Goal: Transaction & Acquisition: Purchase product/service

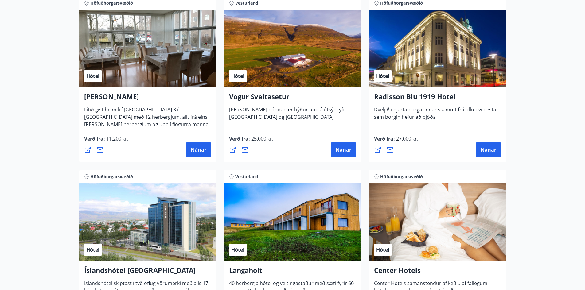
scroll to position [1171, 0]
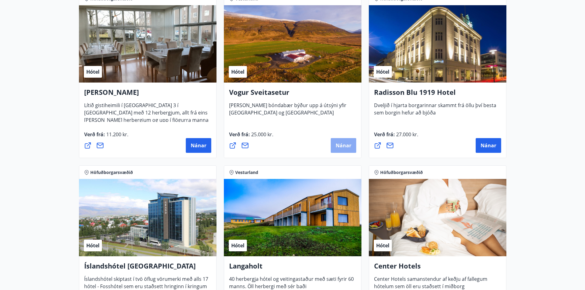
click at [341, 145] on span "Nánar" at bounding box center [344, 145] width 16 height 7
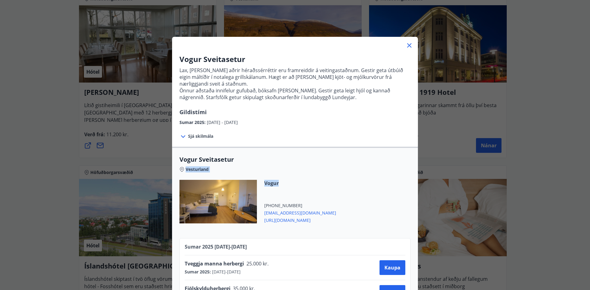
drag, startPoint x: 348, startPoint y: 191, endPoint x: 344, endPoint y: 139, distance: 52.1
click at [344, 139] on div "Vogur Sveitasetur Lax, lamb og aðrir héraðssérréttir eru framreiddir á veitinga…" at bounding box center [295, 181] width 246 height 264
click at [408, 44] on icon at bounding box center [409, 45] width 4 height 4
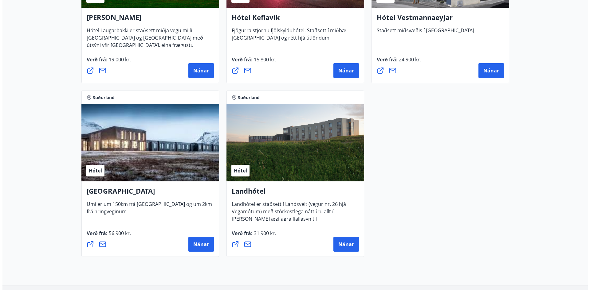
scroll to position [1596, 0]
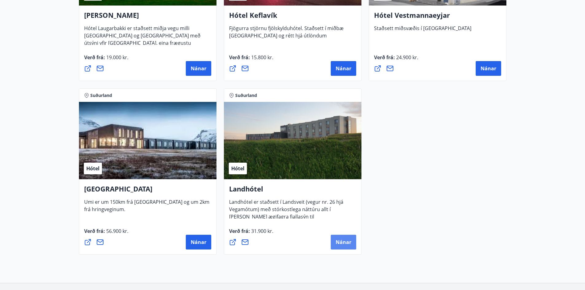
click at [346, 242] on span "Nánar" at bounding box center [344, 242] width 16 height 7
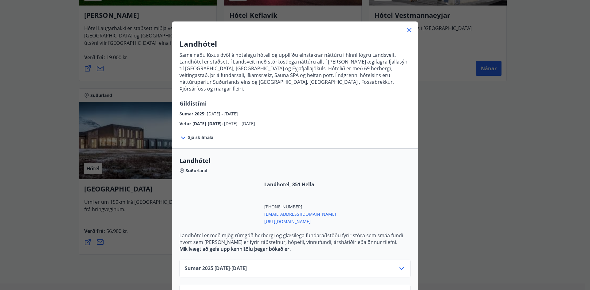
scroll to position [33, 0]
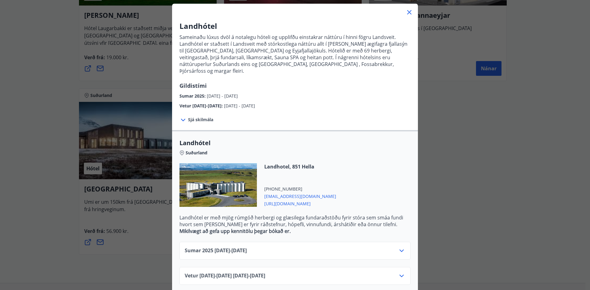
click at [400, 250] on icon at bounding box center [402, 251] width 4 height 2
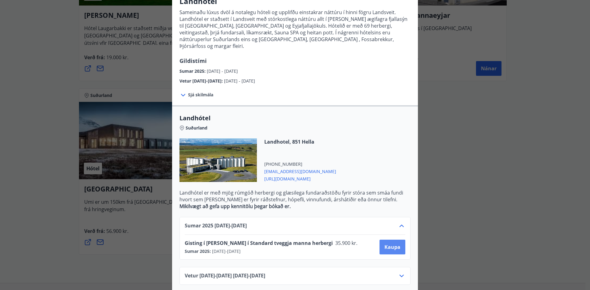
click at [390, 244] on span "Kaupa" at bounding box center [392, 247] width 16 height 7
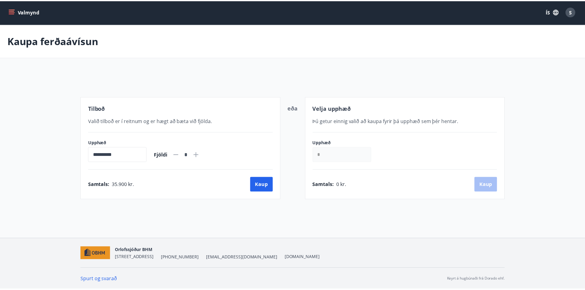
scroll to position [1, 0]
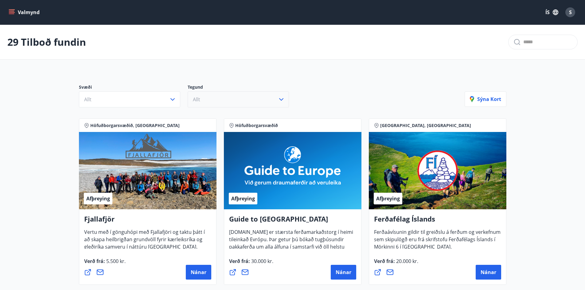
click at [280, 100] on icon "button" at bounding box center [281, 99] width 7 height 7
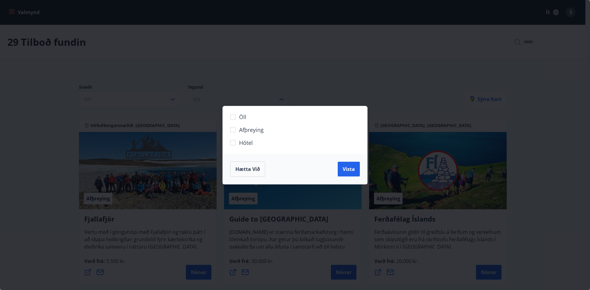
click at [242, 141] on span "Hótel" at bounding box center [246, 143] width 14 height 8
click at [353, 170] on span "Vista" at bounding box center [349, 169] width 12 height 7
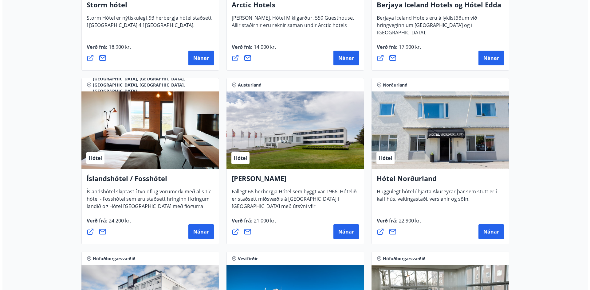
scroll to position [636, 0]
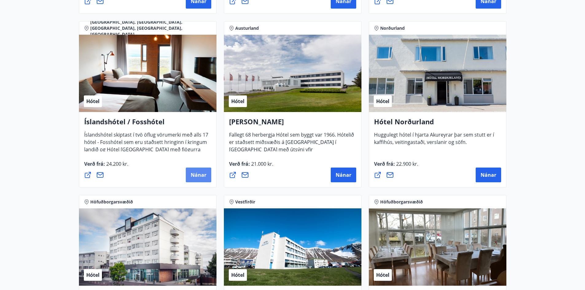
click at [198, 175] on span "Nánar" at bounding box center [199, 175] width 16 height 7
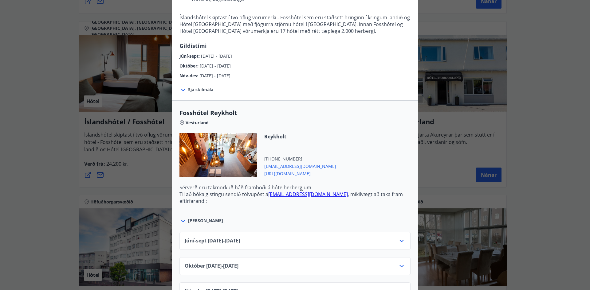
scroll to position [117, 0]
click at [400, 267] on icon at bounding box center [401, 265] width 7 height 7
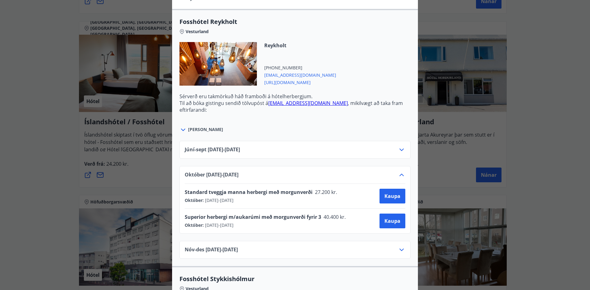
scroll to position [211, 0]
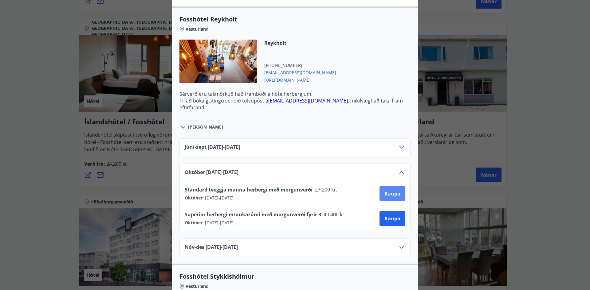
click at [388, 191] on span "Kaupa" at bounding box center [392, 194] width 16 height 7
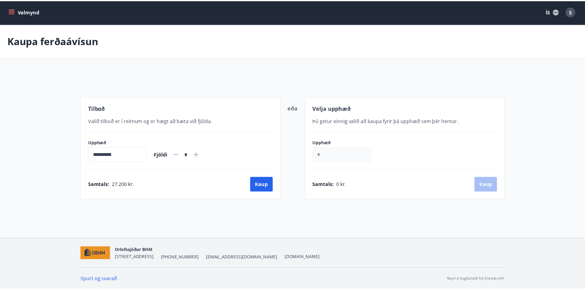
scroll to position [1, 0]
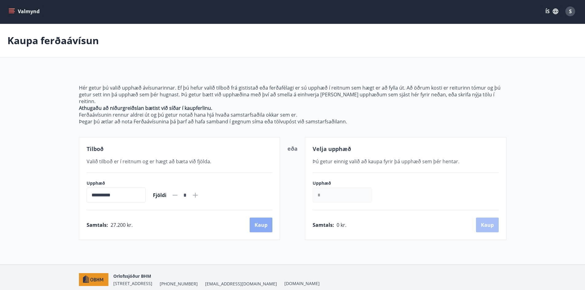
click at [262, 221] on button "Kaup" at bounding box center [261, 225] width 23 height 15
